Goal: Use online tool/utility: Utilize a website feature to perform a specific function

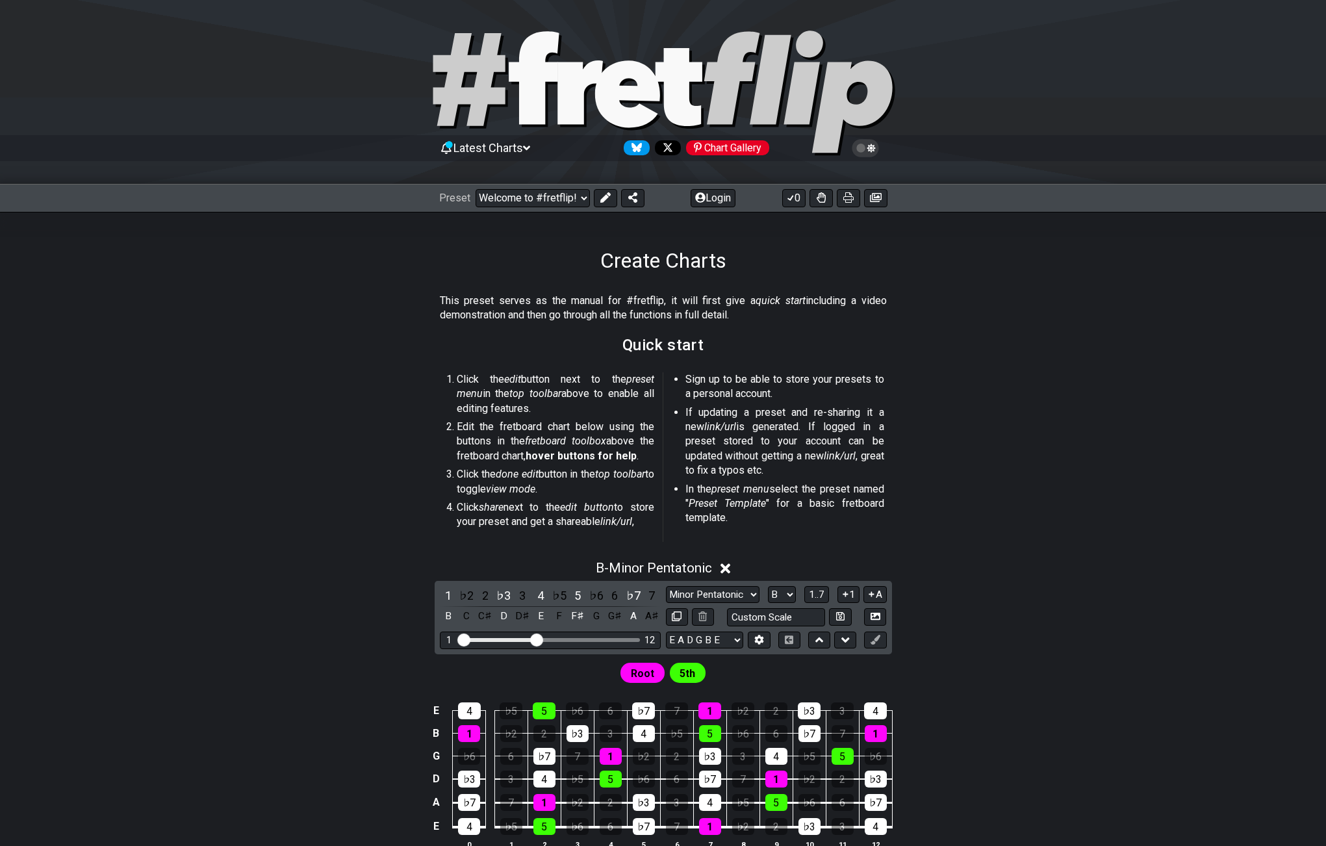
select select "B"
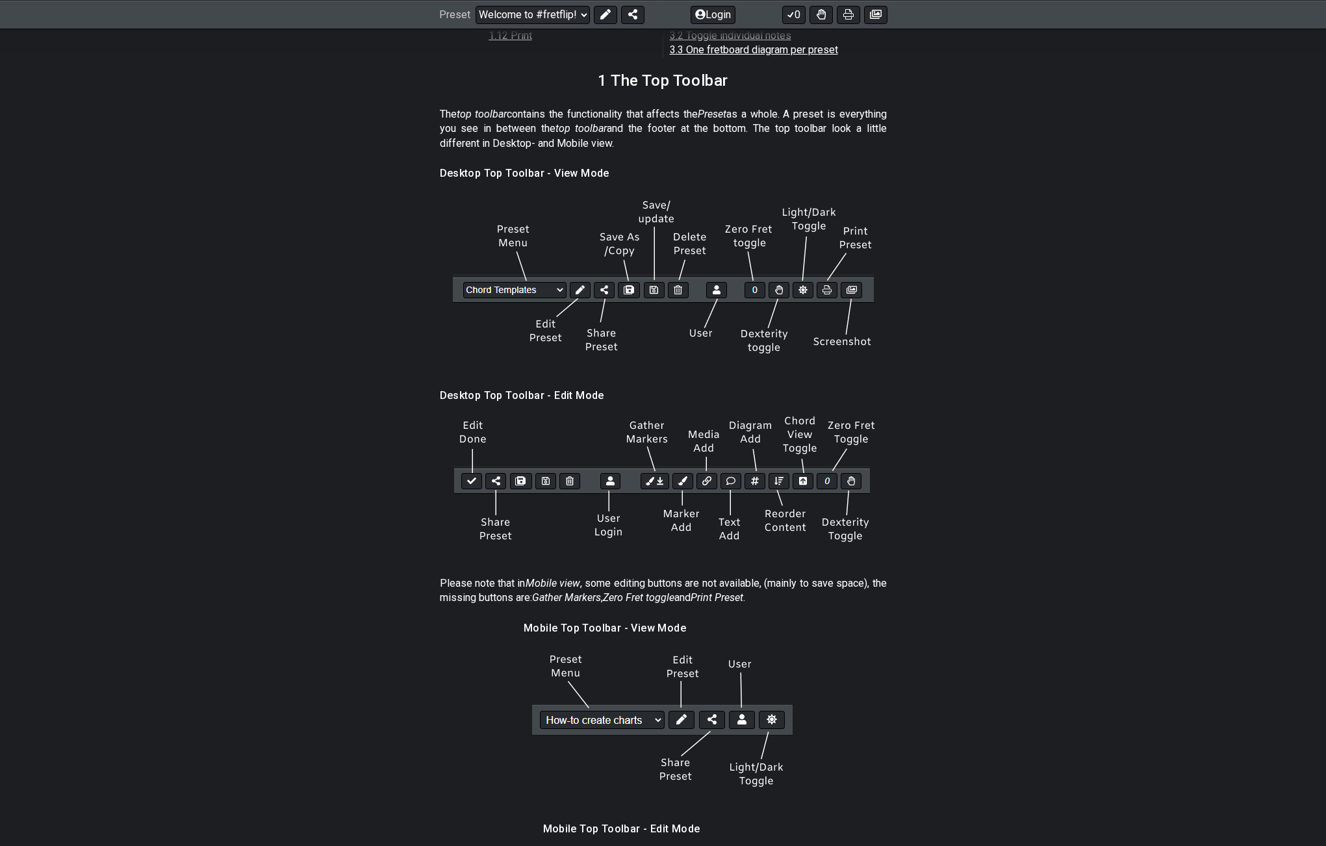
scroll to position [1494, 0]
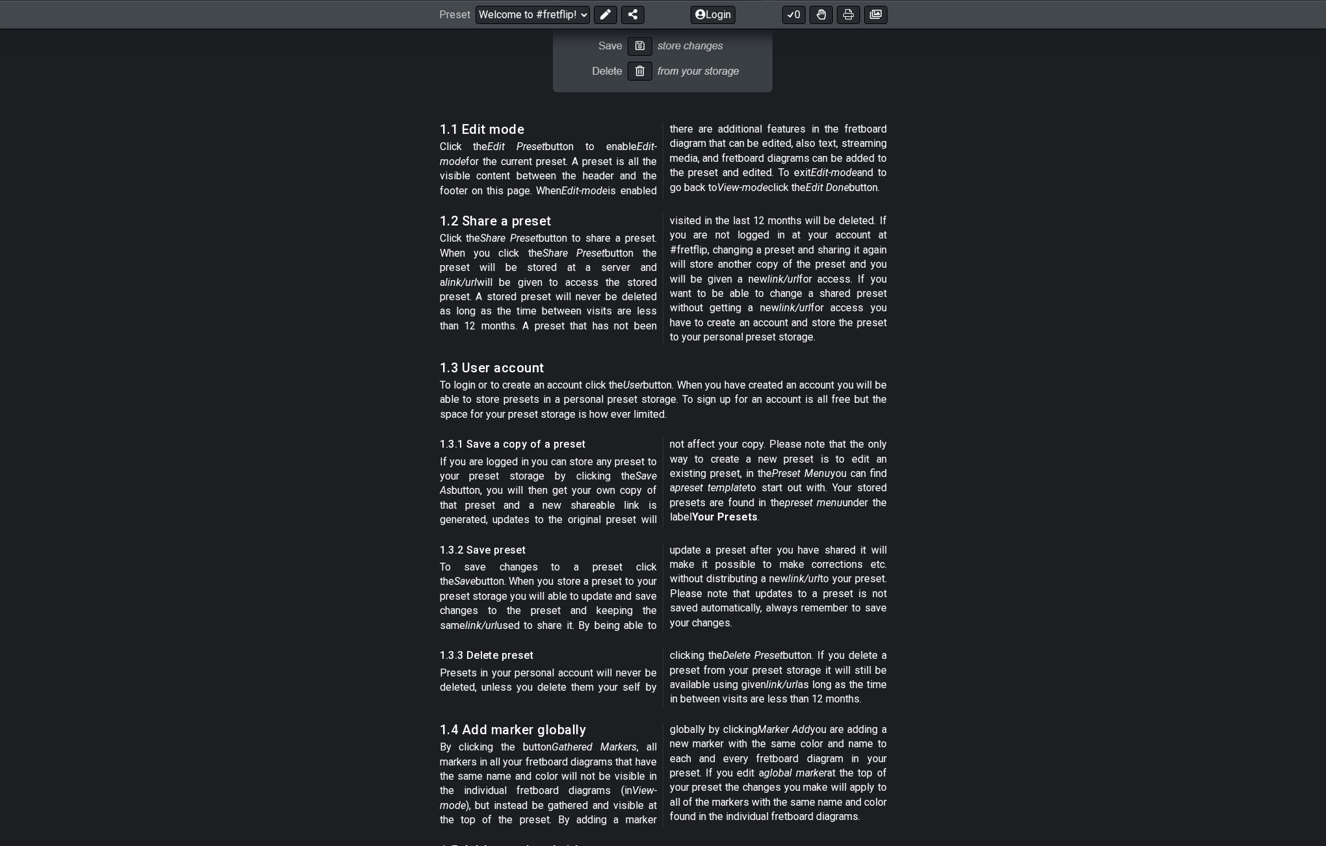
drag, startPoint x: 1073, startPoint y: 351, endPoint x: 1058, endPoint y: 411, distance: 61.1
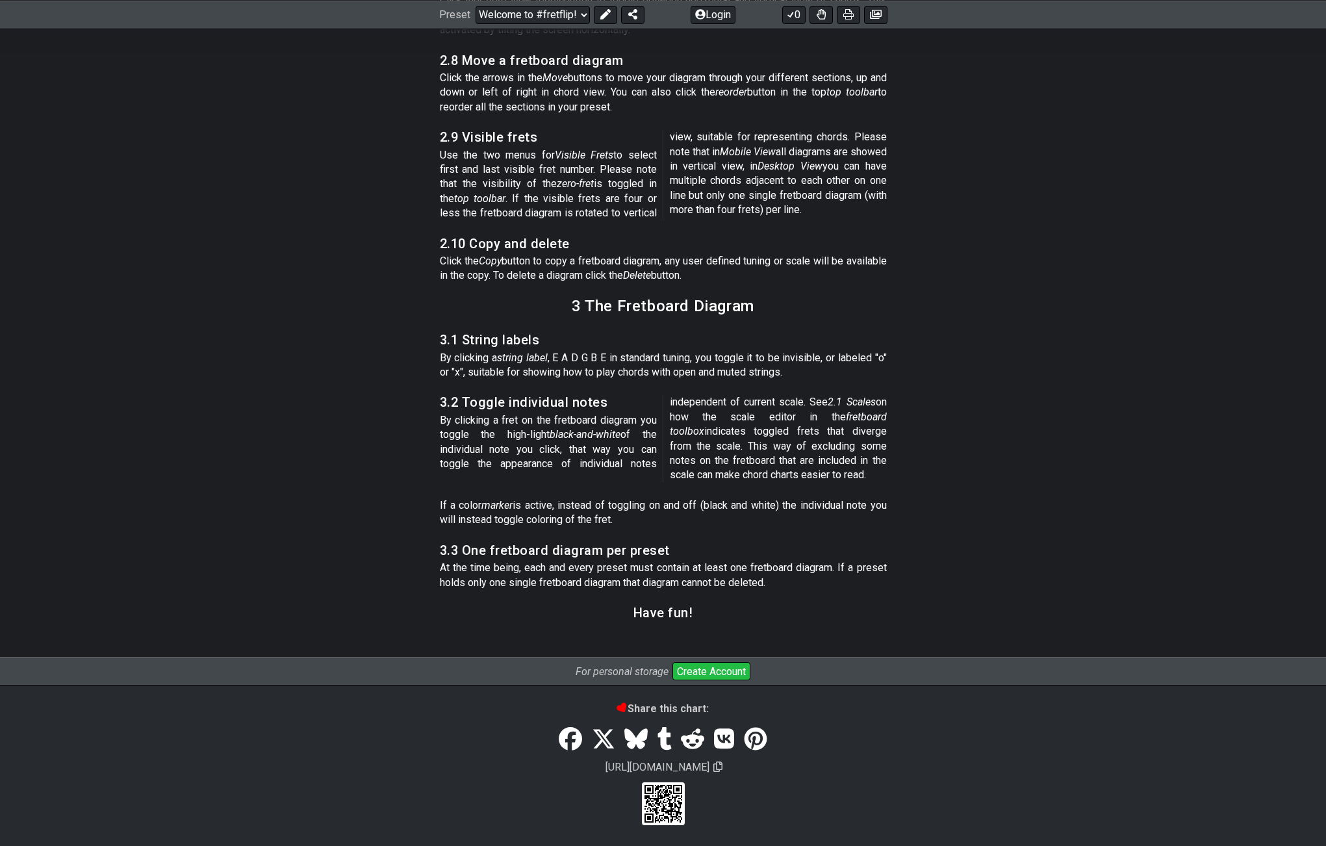
drag, startPoint x: 1098, startPoint y: 459, endPoint x: 1095, endPoint y: 671, distance: 212.5
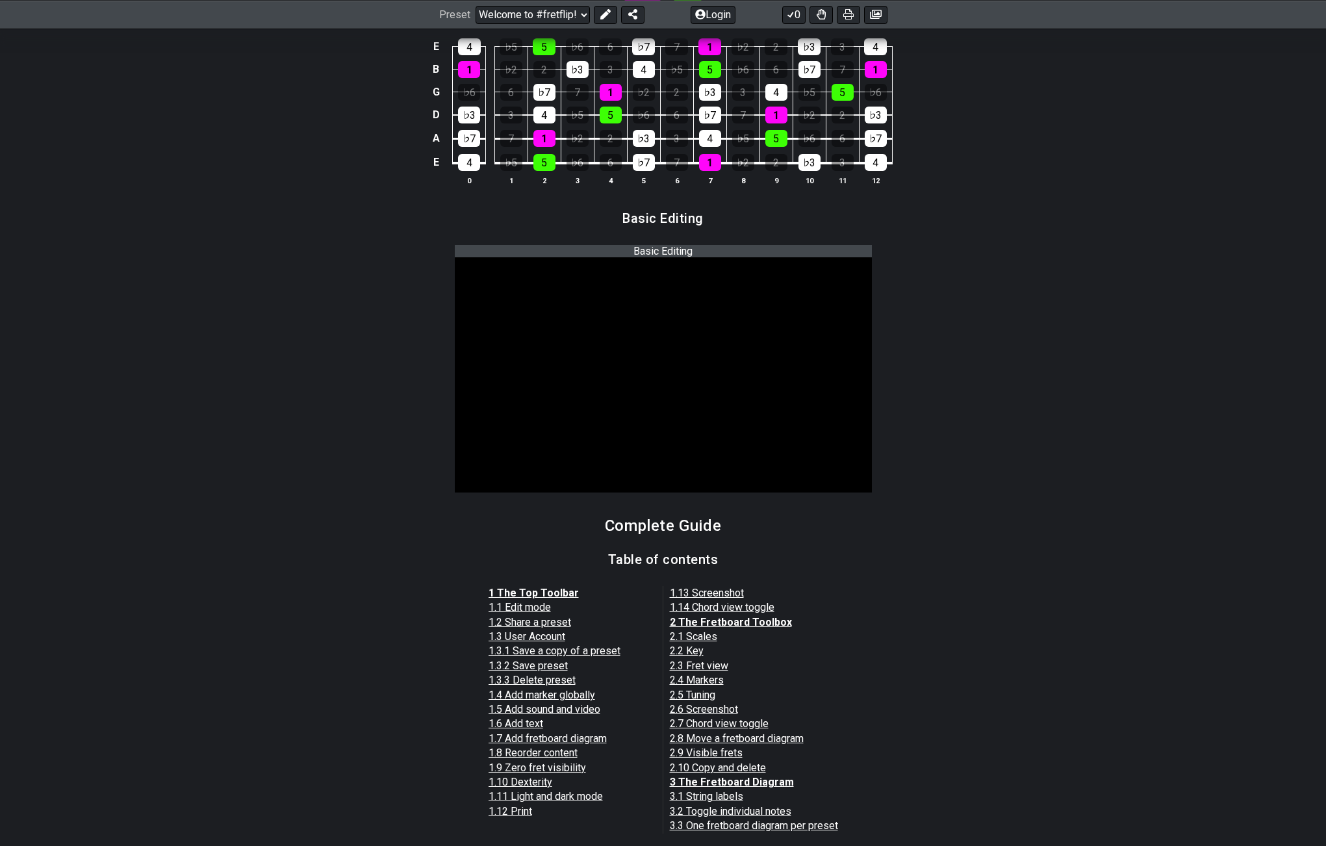
scroll to position [0, 0]
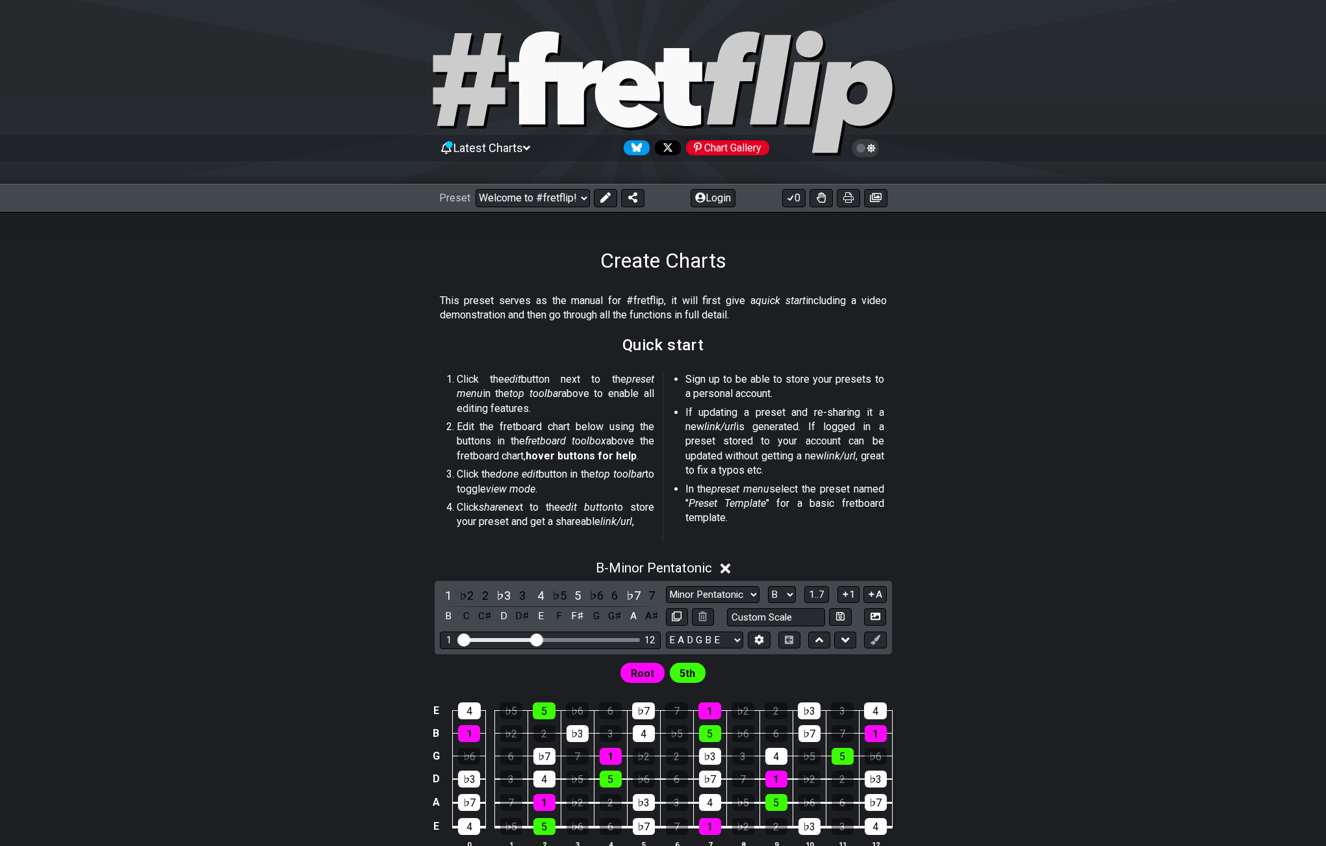
drag, startPoint x: 1095, startPoint y: 654, endPoint x: 1080, endPoint y: 646, distance: 17.2
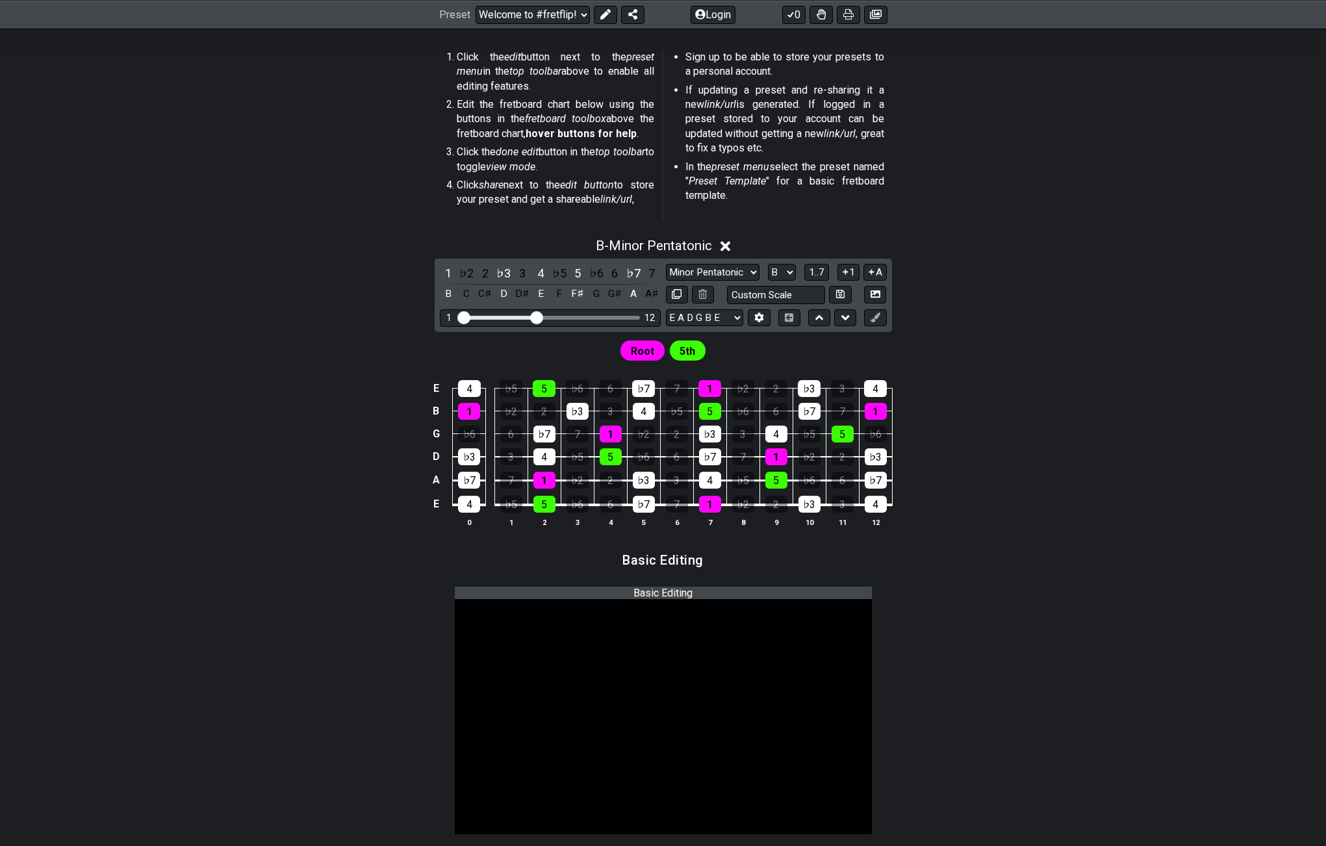
scroll to position [325, 0]
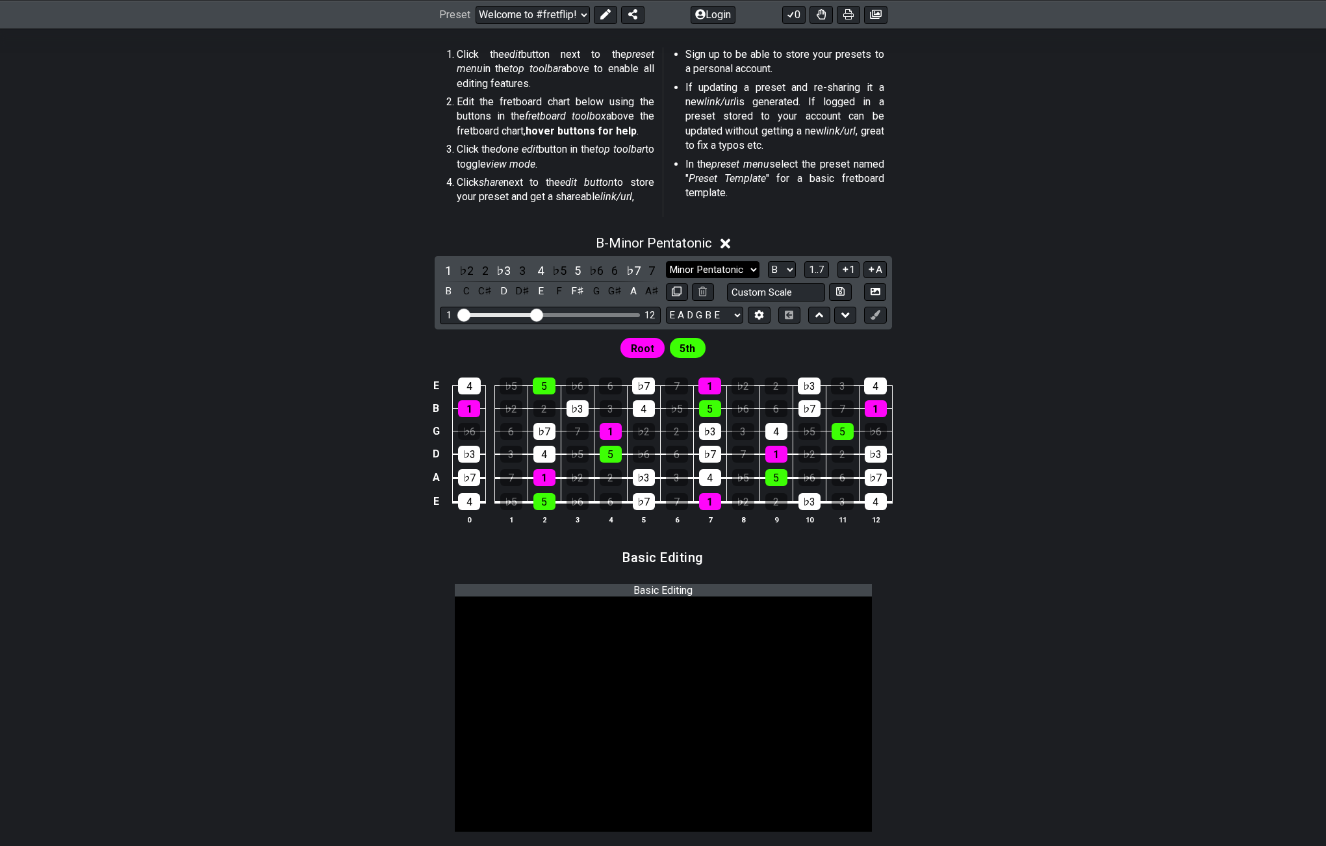
click at [724, 273] on select "Minor Pentatonic Root Minor Pentatonic Major Pentatonic Minor Blues Major Blues…" at bounding box center [713, 270] width 94 height 18
select select "Major Pentatonic"
click at [666, 261] on select "Minor Pentatonic Root Minor Pentatonic Major Pentatonic Minor Blues Major Blues…" at bounding box center [713, 270] width 94 height 18
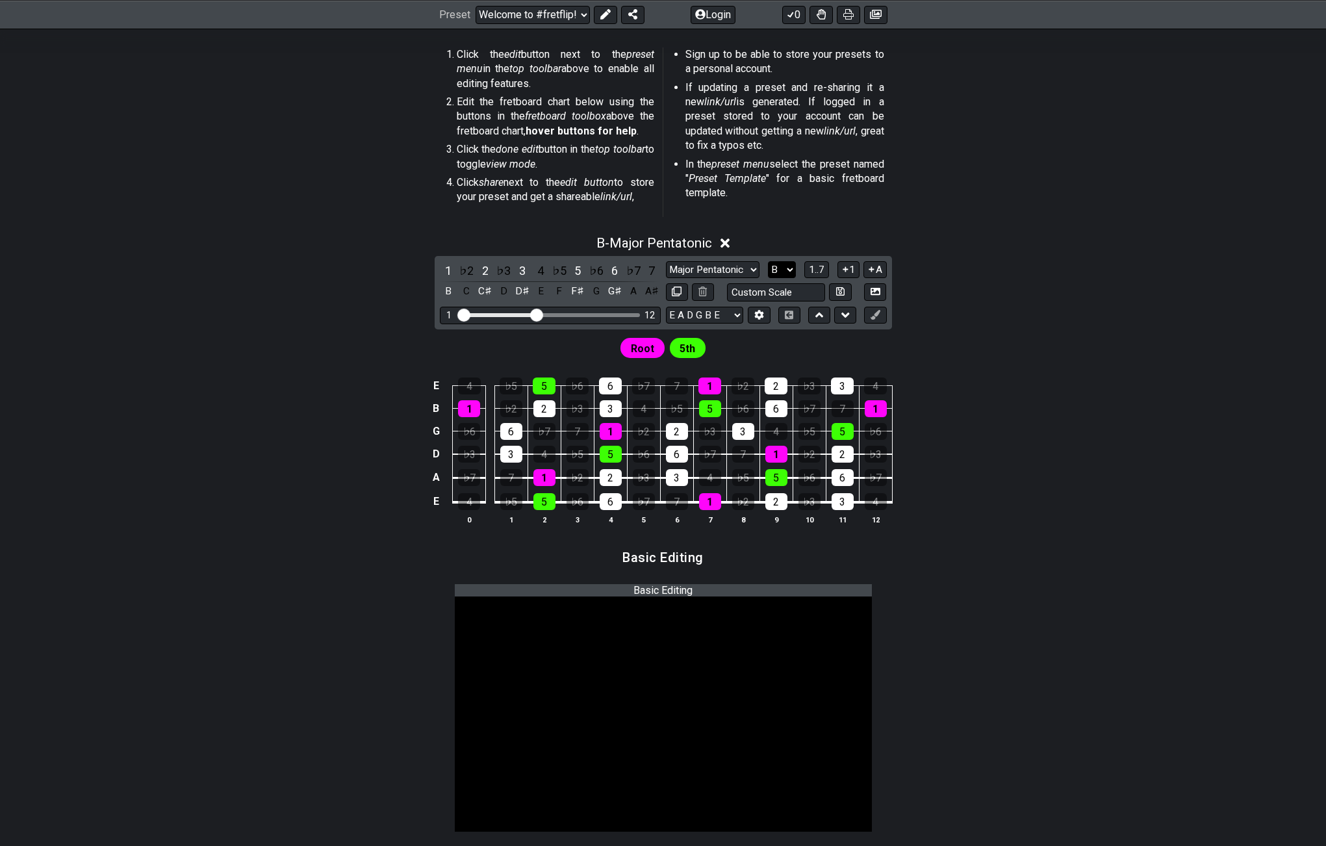
click at [774, 277] on select "A♭ A A♯ B♭ B C C♯ D♭ D D♯ E♭ E F F♯ G♭ G G♯" at bounding box center [782, 270] width 28 height 18
click at [921, 350] on div "Root 5th" at bounding box center [664, 344] width 1014 height 31
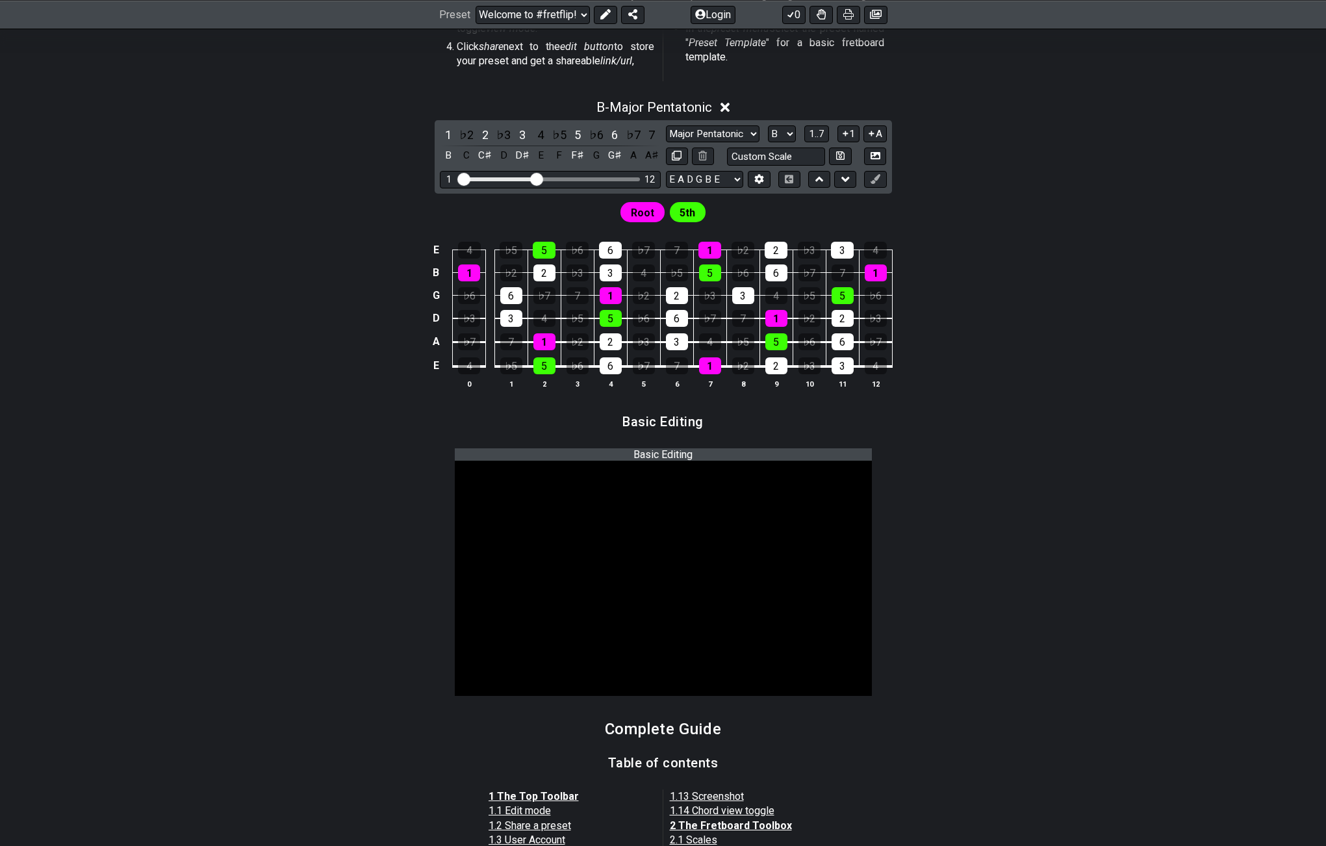
scroll to position [455, 0]
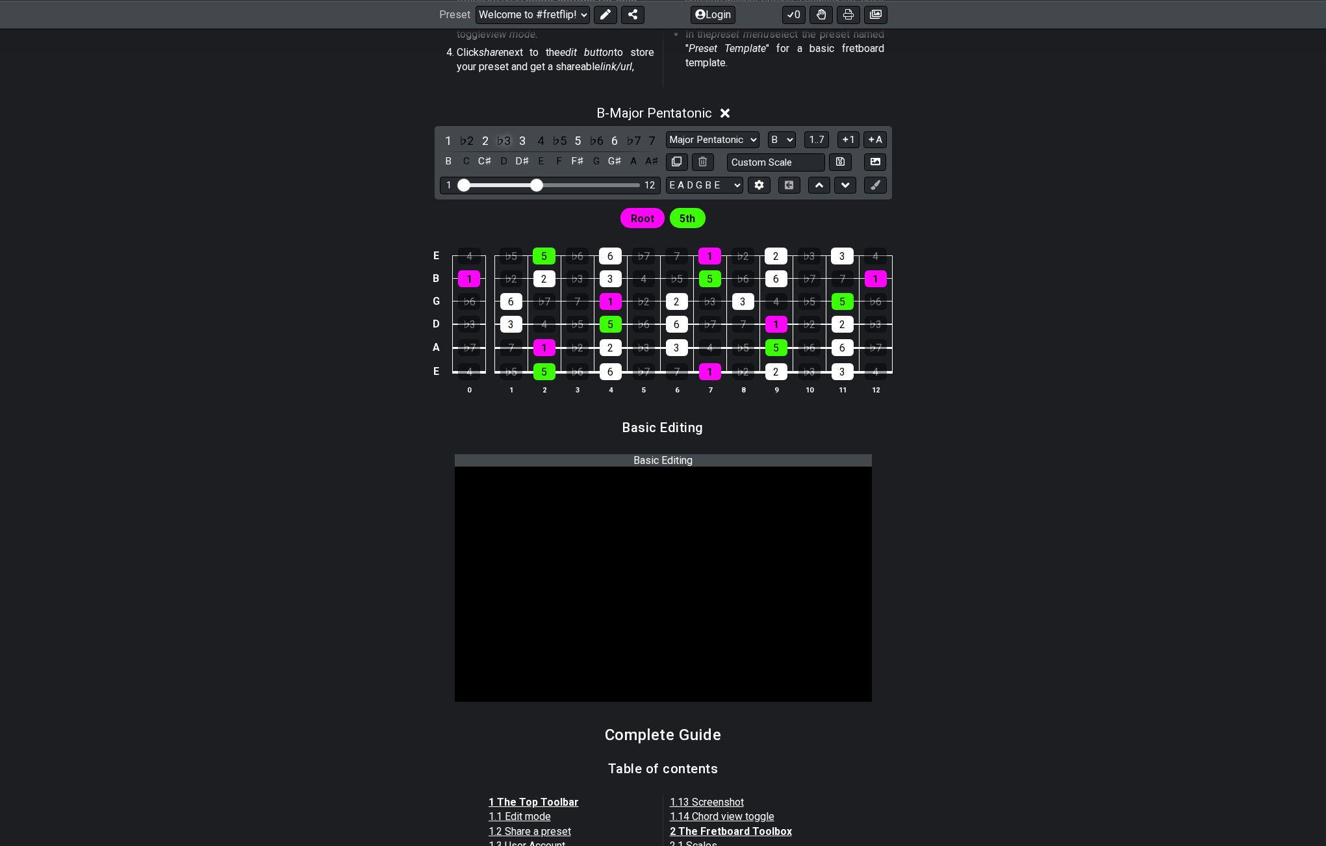
click at [501, 141] on div "♭3" at bounding box center [503, 141] width 17 height 18
click at [776, 135] on select "A♭ A A♯ B♭ B C C♯ D♭ D D♯ E♭ E F F♯ G♭ G G♯" at bounding box center [782, 140] width 28 height 18
click at [785, 135] on select "A♭ A A♯ B♭ B C C♯ D♭ D D♯ E♭ E F F♯ G♭ G G♯" at bounding box center [782, 140] width 28 height 18
click at [823, 137] on span "1..7" at bounding box center [817, 140] width 16 height 12
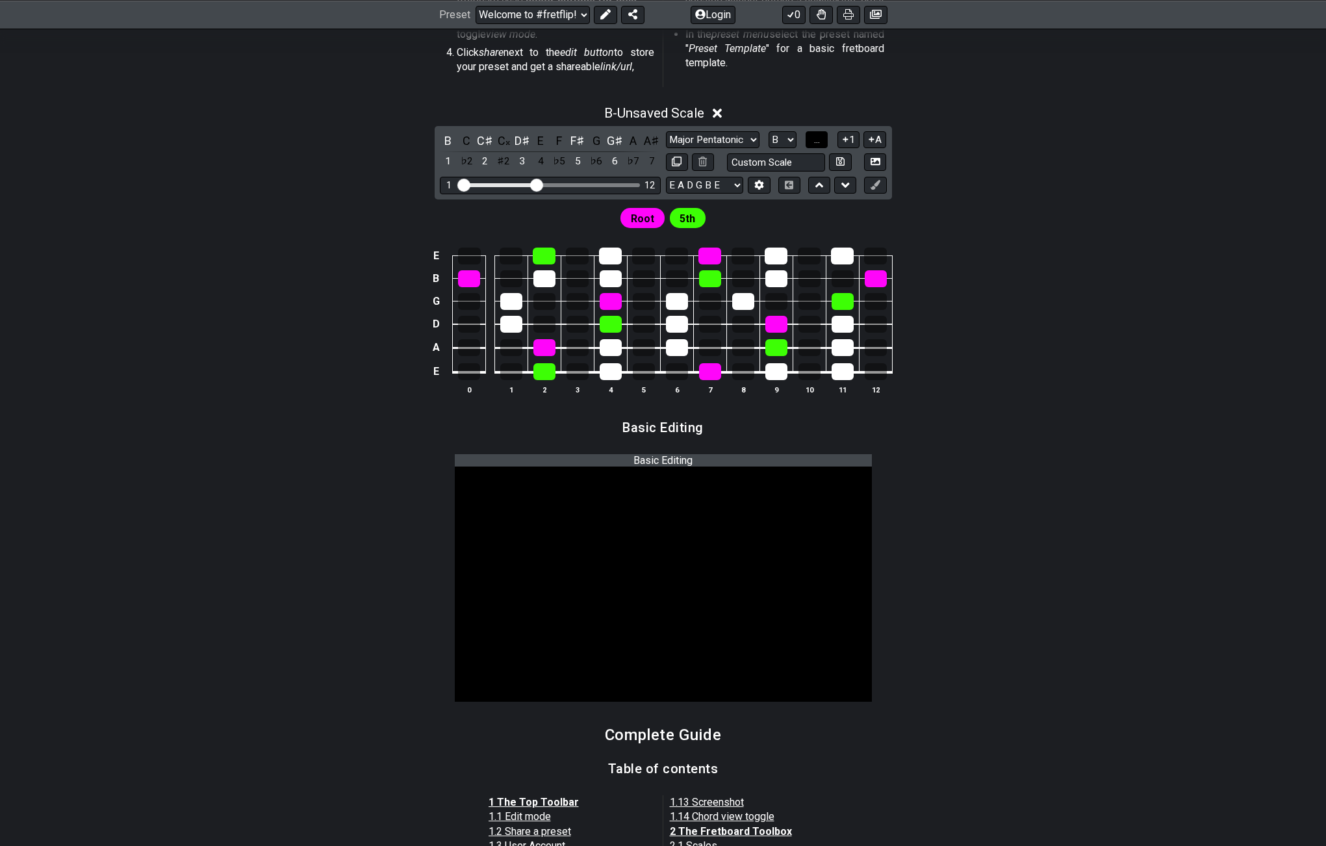
click at [823, 137] on button "..." at bounding box center [817, 140] width 22 height 18
click at [824, 137] on button "B.." at bounding box center [817, 140] width 22 height 18
click at [816, 189] on icon at bounding box center [819, 185] width 8 height 13
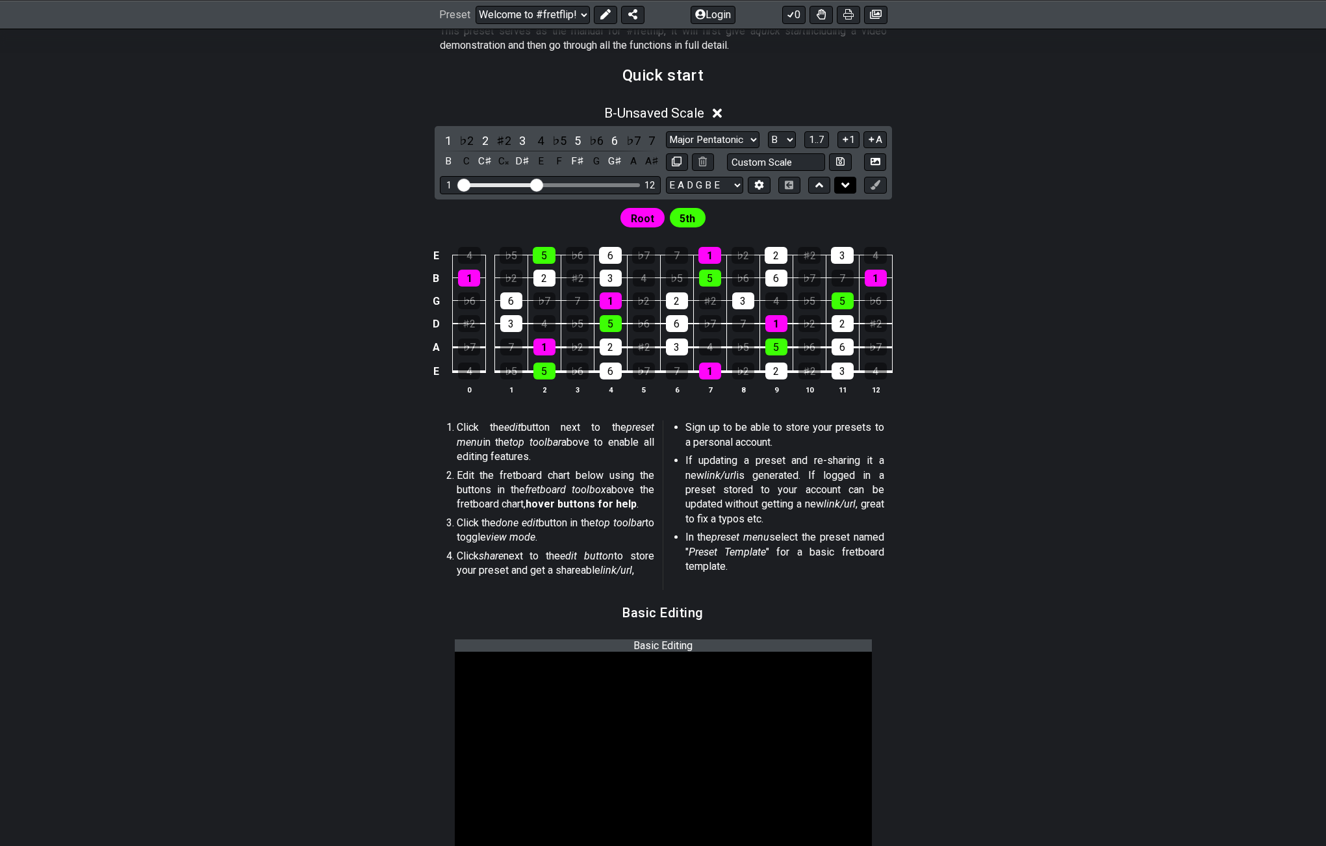
click at [843, 191] on icon at bounding box center [845, 185] width 8 height 13
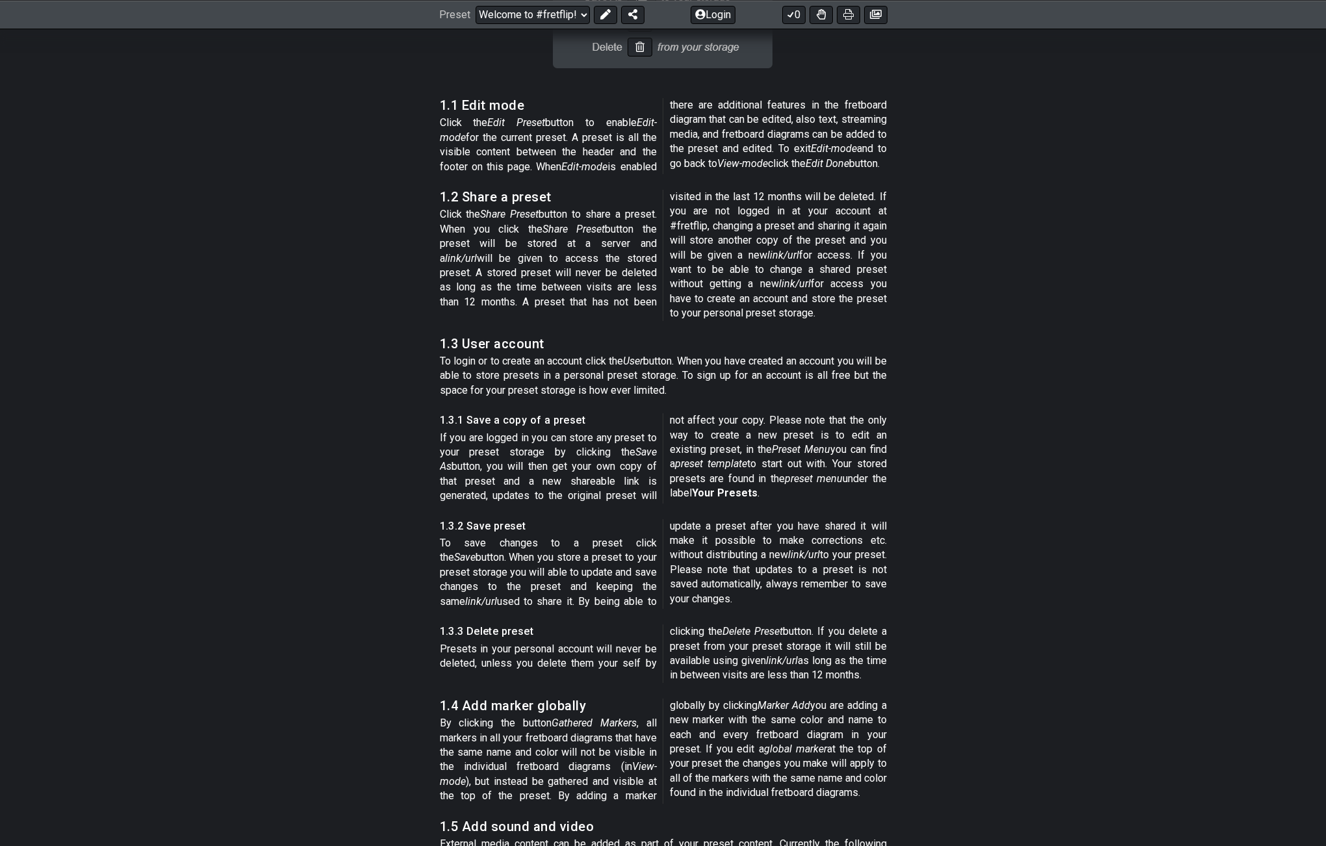
scroll to position [2674, 0]
